Goal: Find specific page/section: Find specific page/section

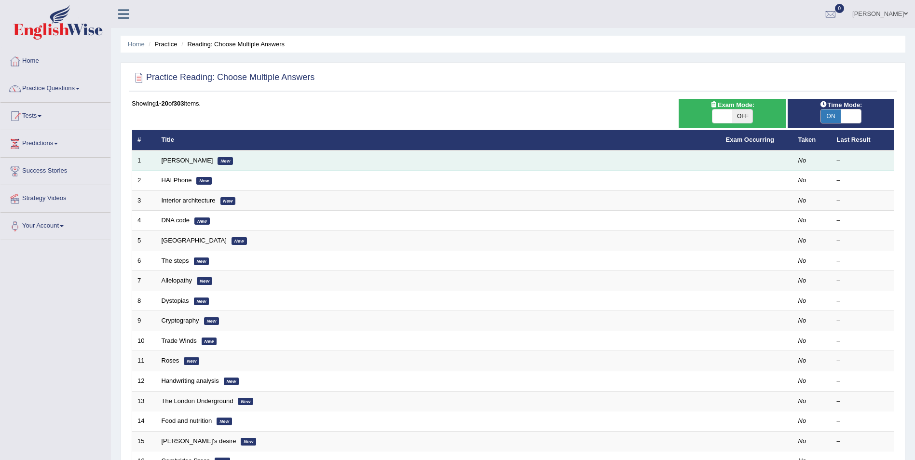
click at [303, 164] on td "[PERSON_NAME] New" at bounding box center [438, 160] width 564 height 20
drag, startPoint x: 212, startPoint y: 158, endPoint x: 231, endPoint y: 156, distance: 19.4
click at [231, 156] on td "[PERSON_NAME] New" at bounding box center [438, 160] width 564 height 20
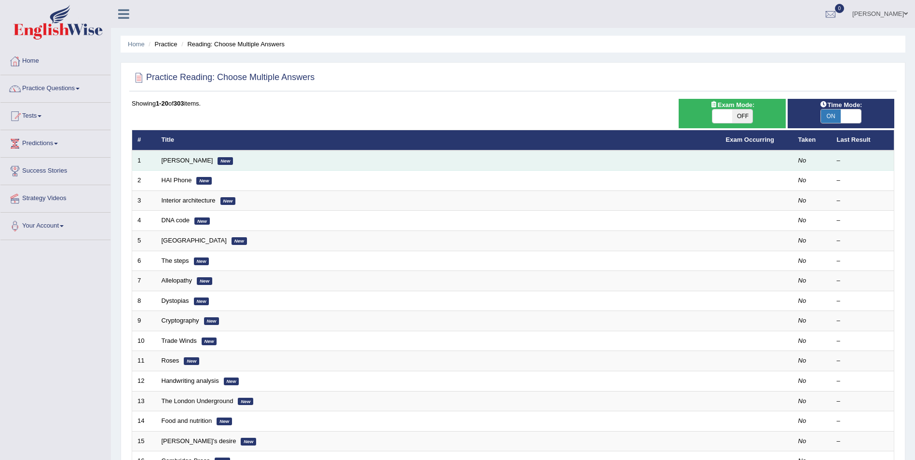
click at [231, 156] on td "[PERSON_NAME] New" at bounding box center [438, 160] width 564 height 20
click at [163, 155] on td "[PERSON_NAME] New" at bounding box center [438, 160] width 564 height 20
